Goal: Navigation & Orientation: Find specific page/section

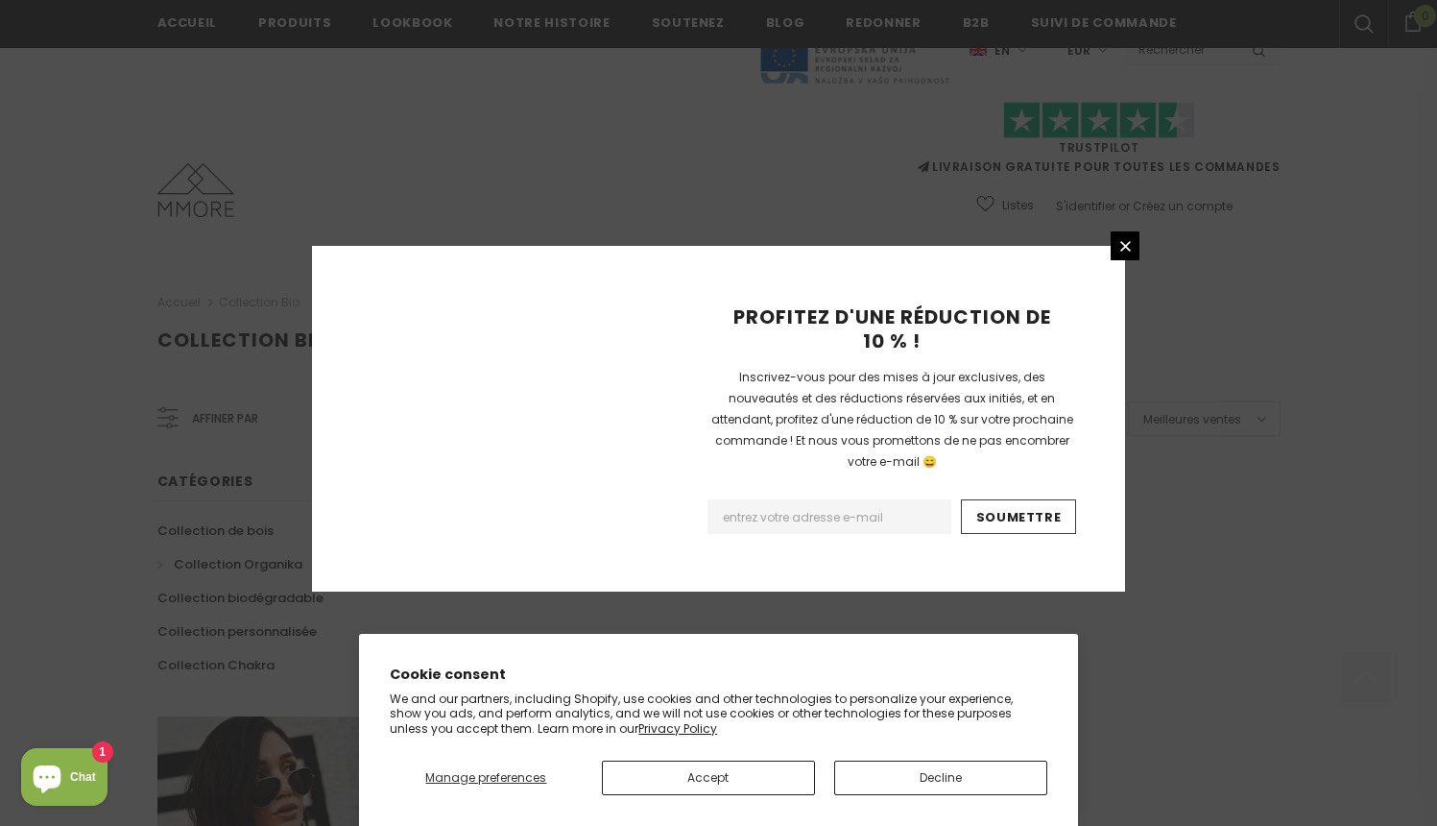
scroll to position [1188, 0]
